Goal: Browse casually: Explore the website without a specific task or goal

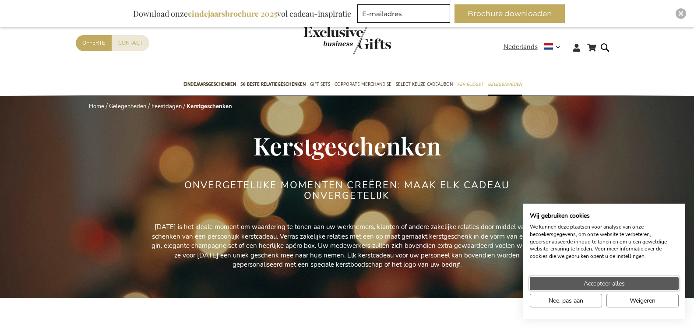
click at [614, 283] on span "Accepteer alles" at bounding box center [604, 283] width 41 height 9
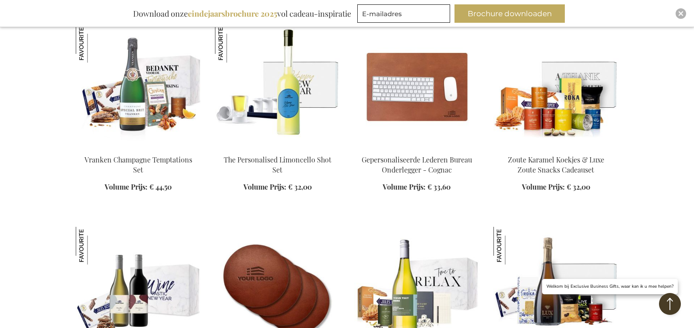
scroll to position [1007, 0]
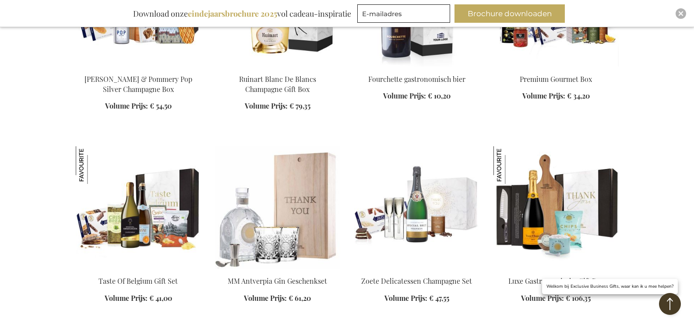
scroll to position [1752, 0]
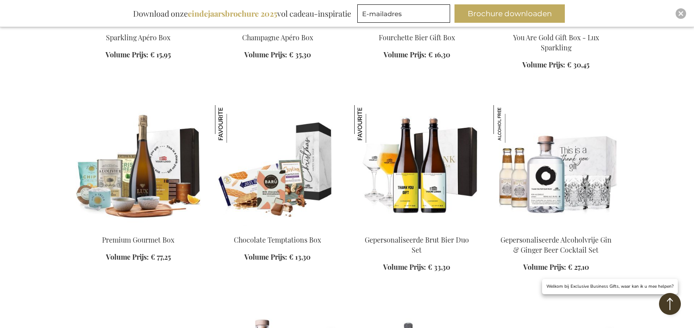
scroll to position [2190, 0]
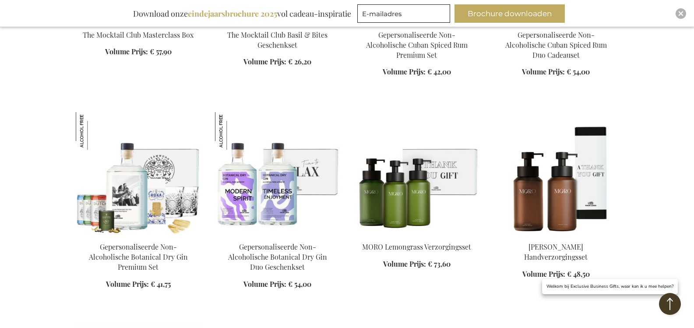
scroll to position [2978, 0]
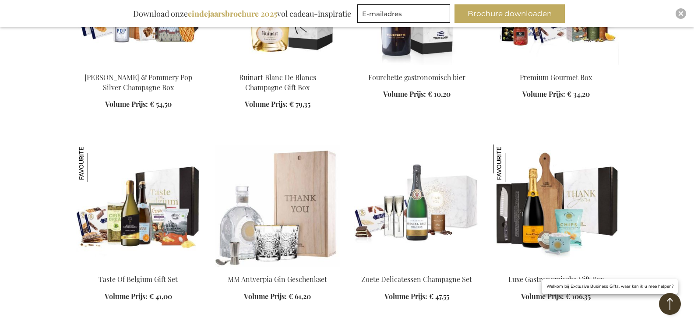
scroll to position [1620, 0]
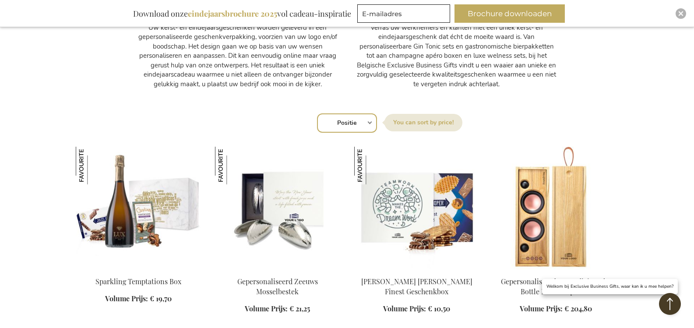
scroll to position [117, 0]
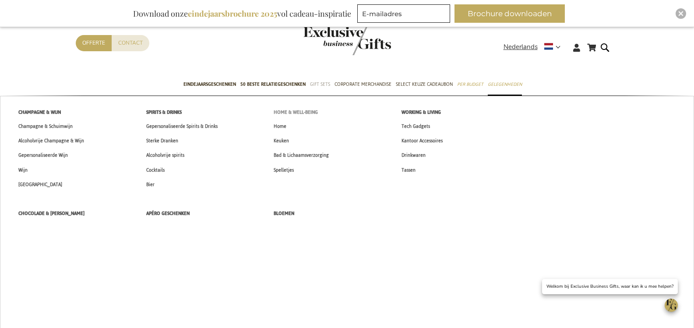
click at [307, 112] on span "Home & Well-being" at bounding box center [296, 112] width 44 height 9
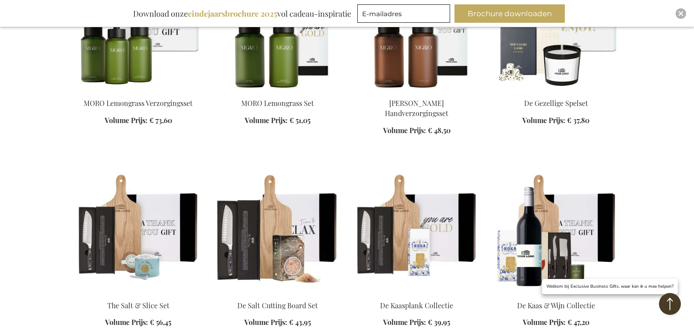
scroll to position [832, 0]
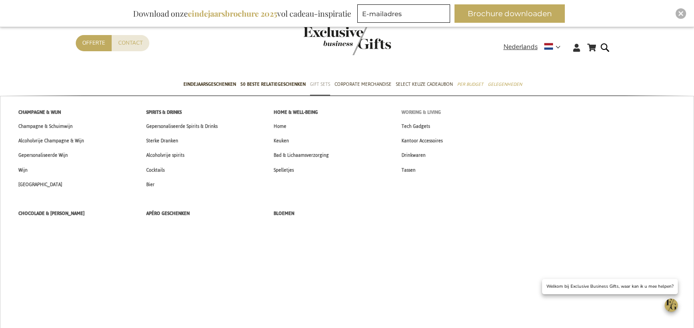
click at [421, 114] on span "Working & Living" at bounding box center [421, 112] width 39 height 9
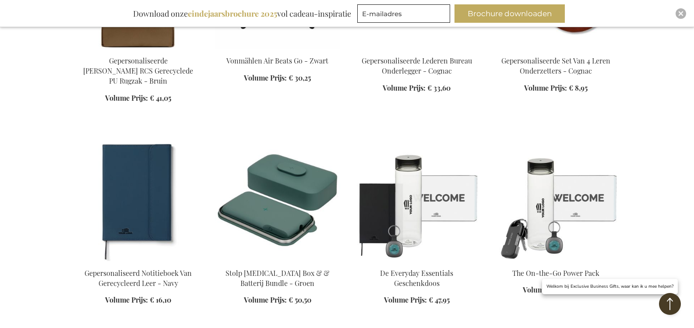
scroll to position [876, 0]
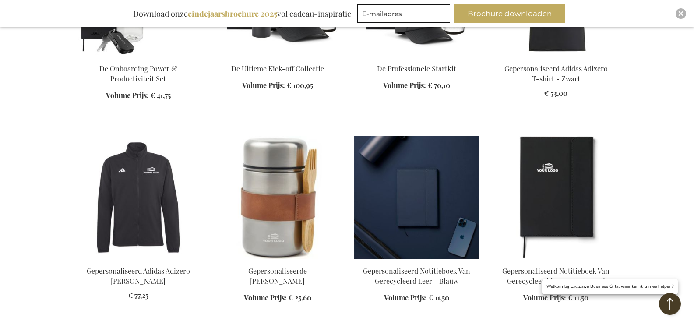
scroll to position [1314, 0]
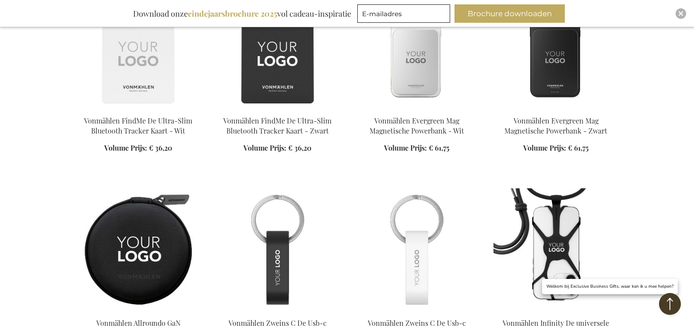
scroll to position [2058, 0]
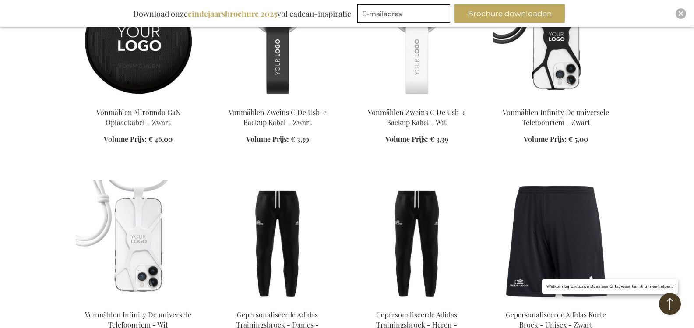
scroll to position [2277, 0]
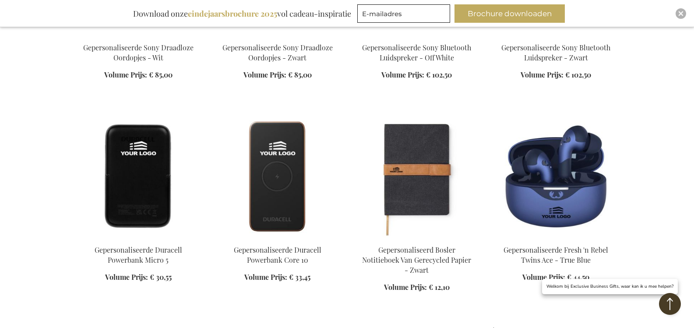
scroll to position [3153, 0]
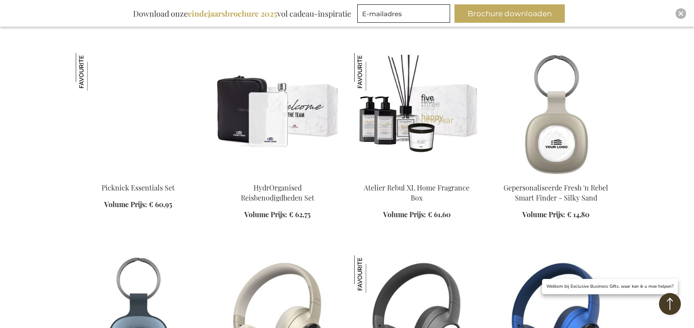
scroll to position [3635, 0]
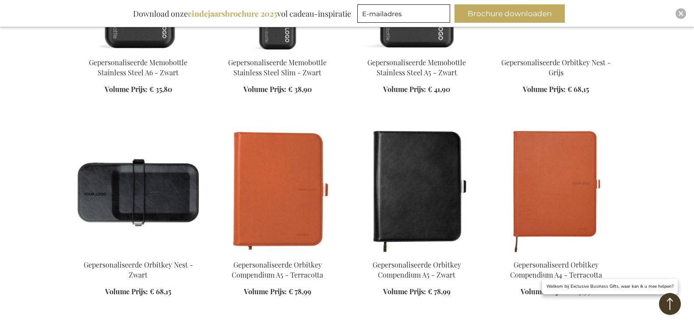
scroll to position [4949, 0]
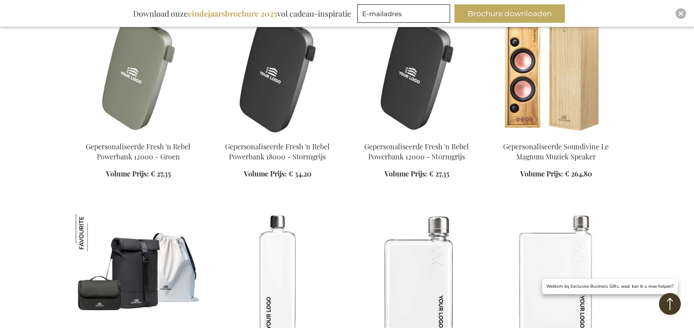
scroll to position [4380, 0]
